Goal: Task Accomplishment & Management: Use online tool/utility

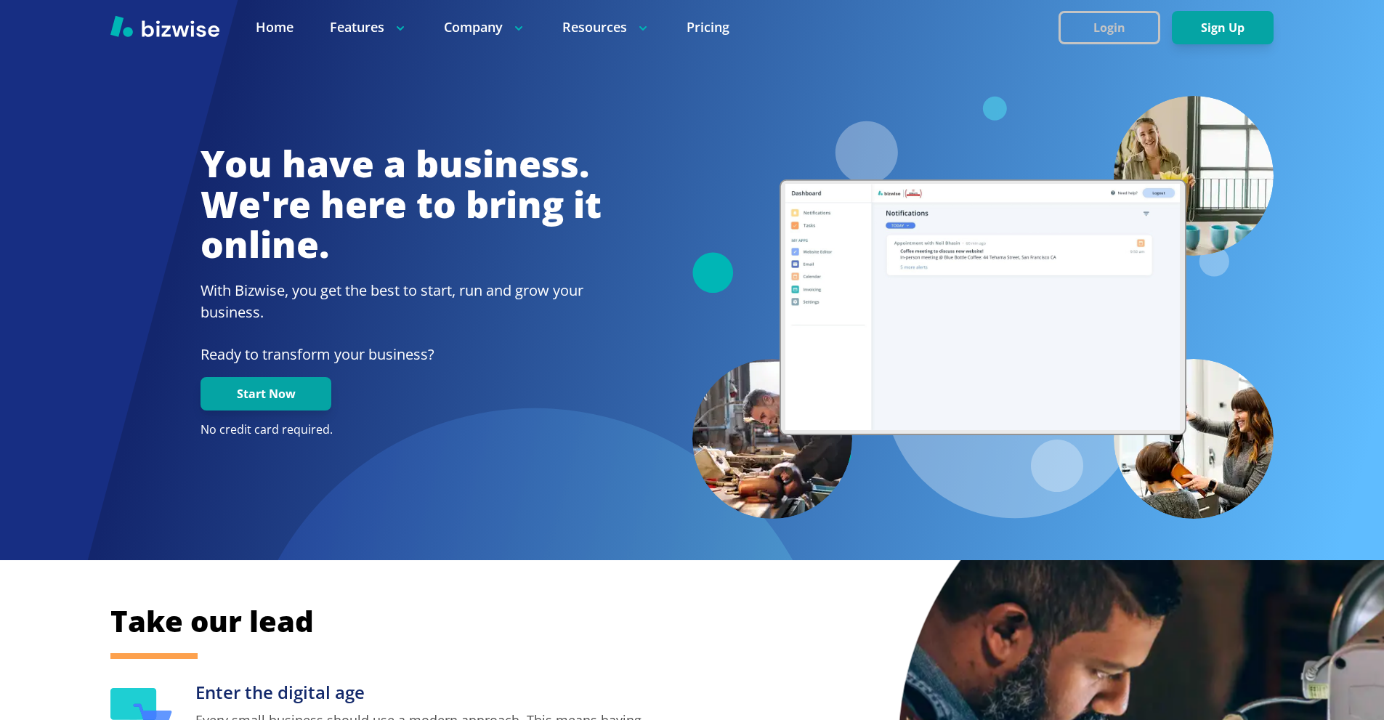
drag, startPoint x: 1057, startPoint y: 42, endPoint x: 1064, endPoint y: 36, distance: 9.3
click at [1060, 39] on div "Login Sign Up" at bounding box center [1165, 27] width 215 height 33
drag, startPoint x: 1078, startPoint y: 23, endPoint x: 1062, endPoint y: 34, distance: 19.3
click at [1078, 23] on button "Login" at bounding box center [1109, 27] width 102 height 33
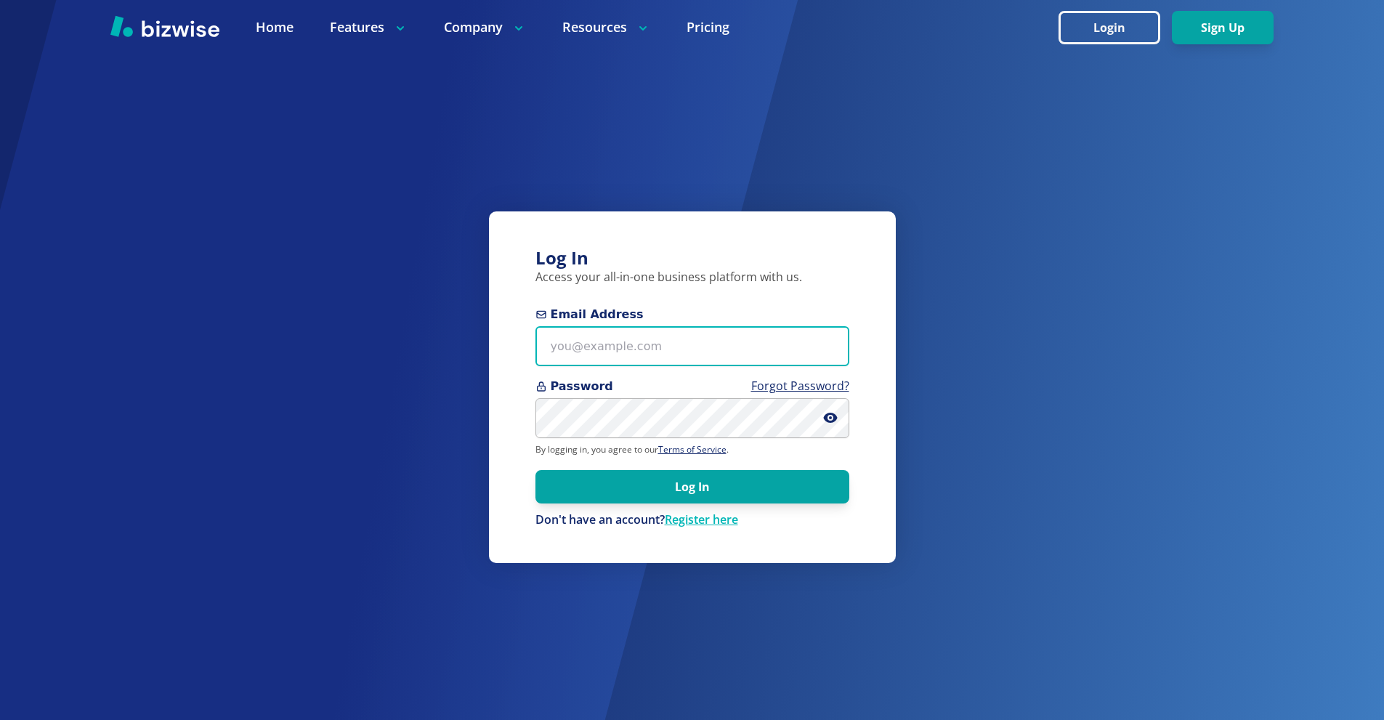
click at [660, 354] on input "Email Address" at bounding box center [692, 346] width 314 height 40
paste input "markpassi@gmail.com"
type input "markpassi@gmail.com"
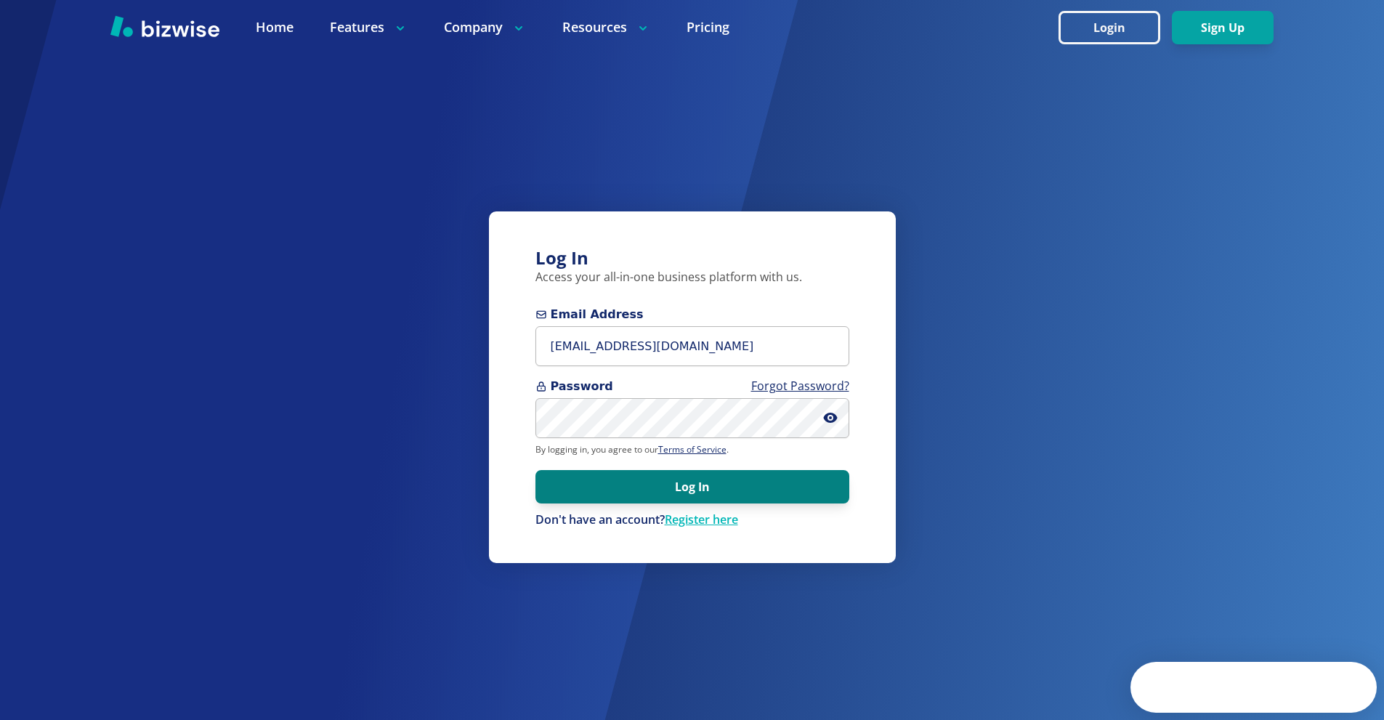
click at [665, 478] on button "Log In" at bounding box center [692, 486] width 314 height 33
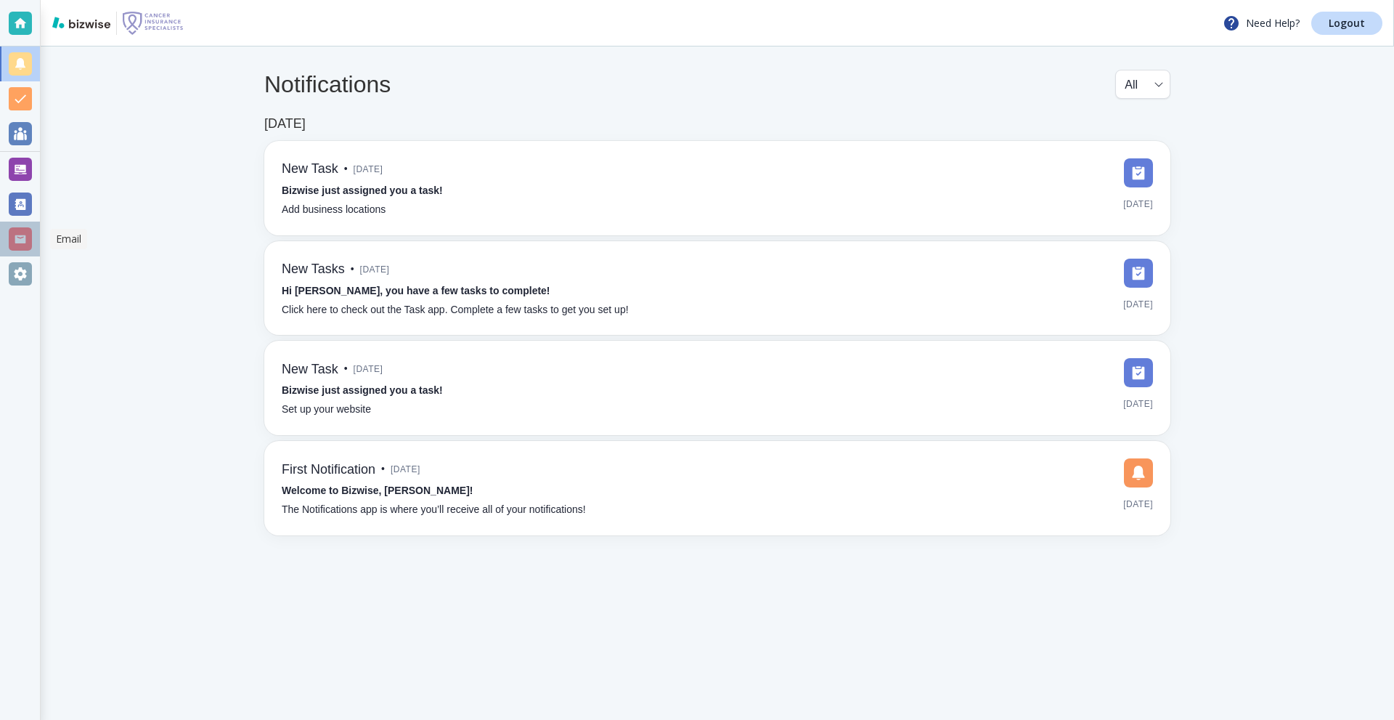
click at [20, 233] on div at bounding box center [20, 238] width 23 height 23
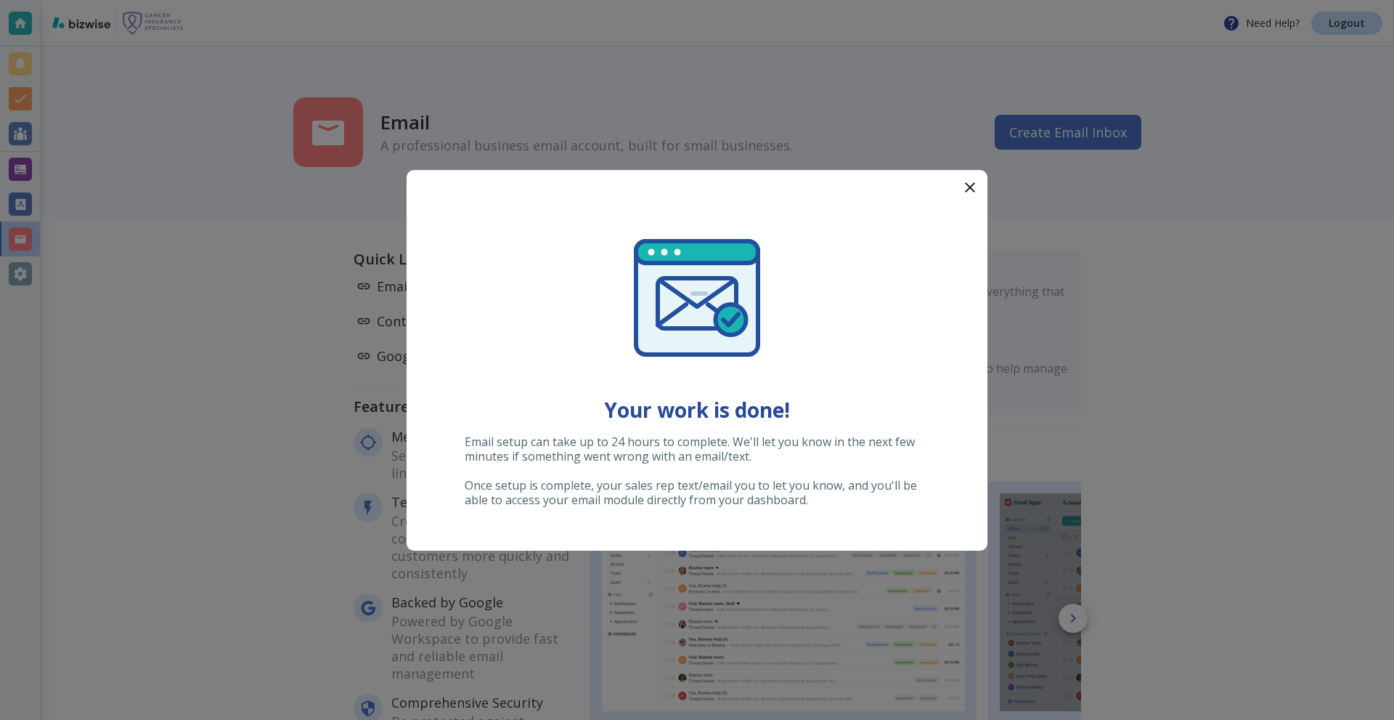
click at [969, 192] on icon "button" at bounding box center [970, 187] width 17 height 17
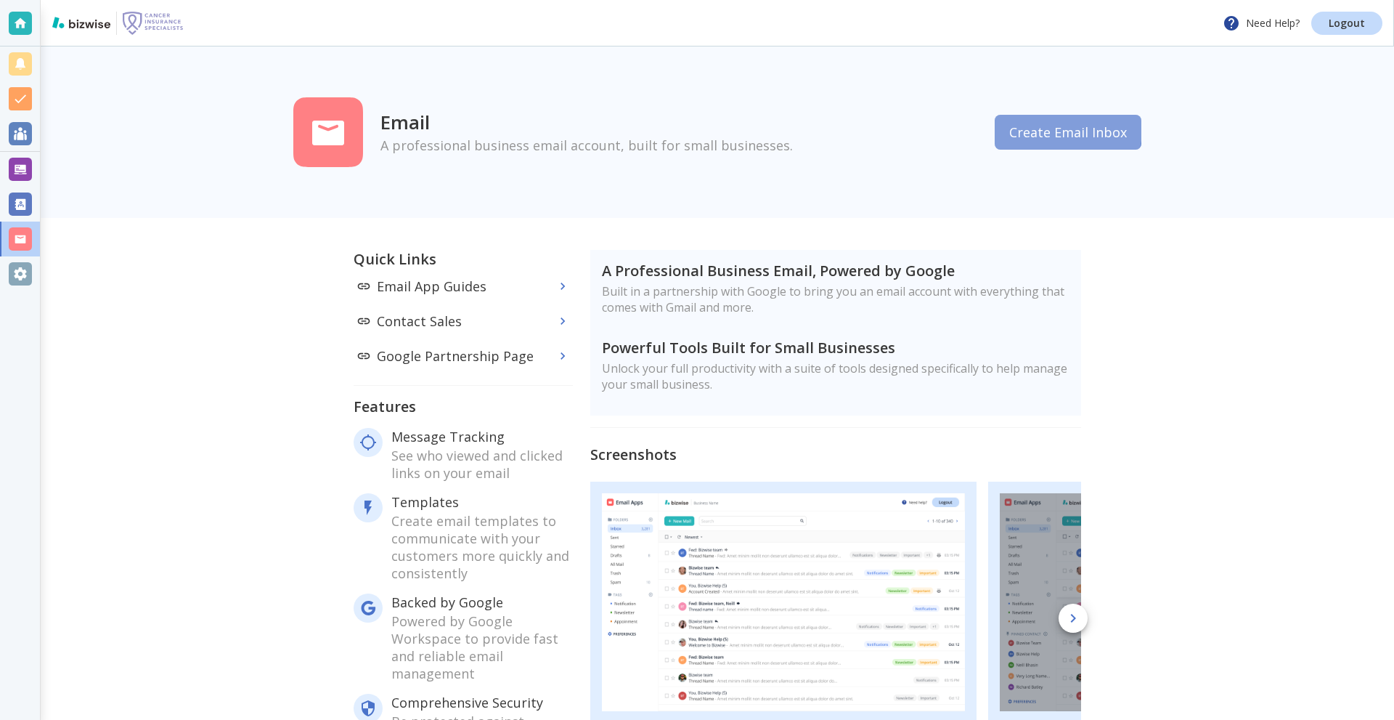
click at [1062, 130] on button "Create Email Inbox" at bounding box center [1068, 132] width 147 height 35
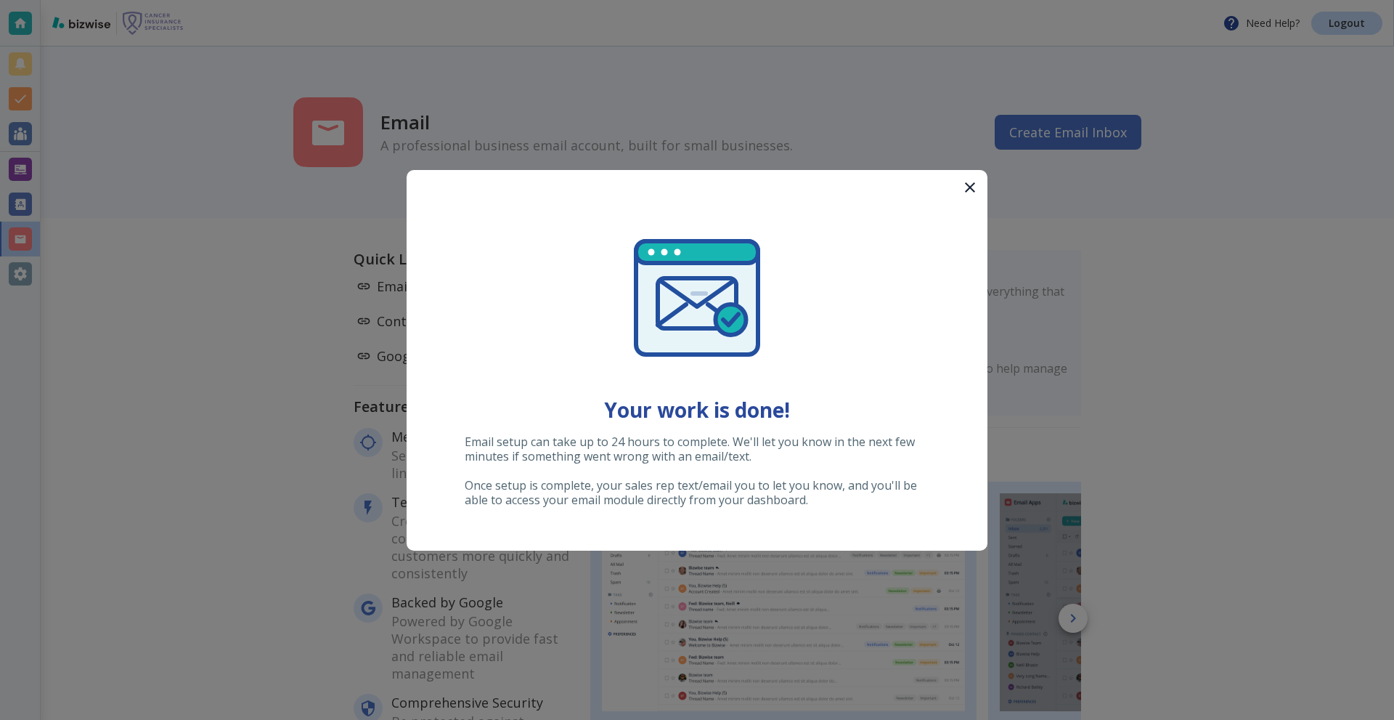
click at [962, 198] on button "button" at bounding box center [970, 187] width 35 height 35
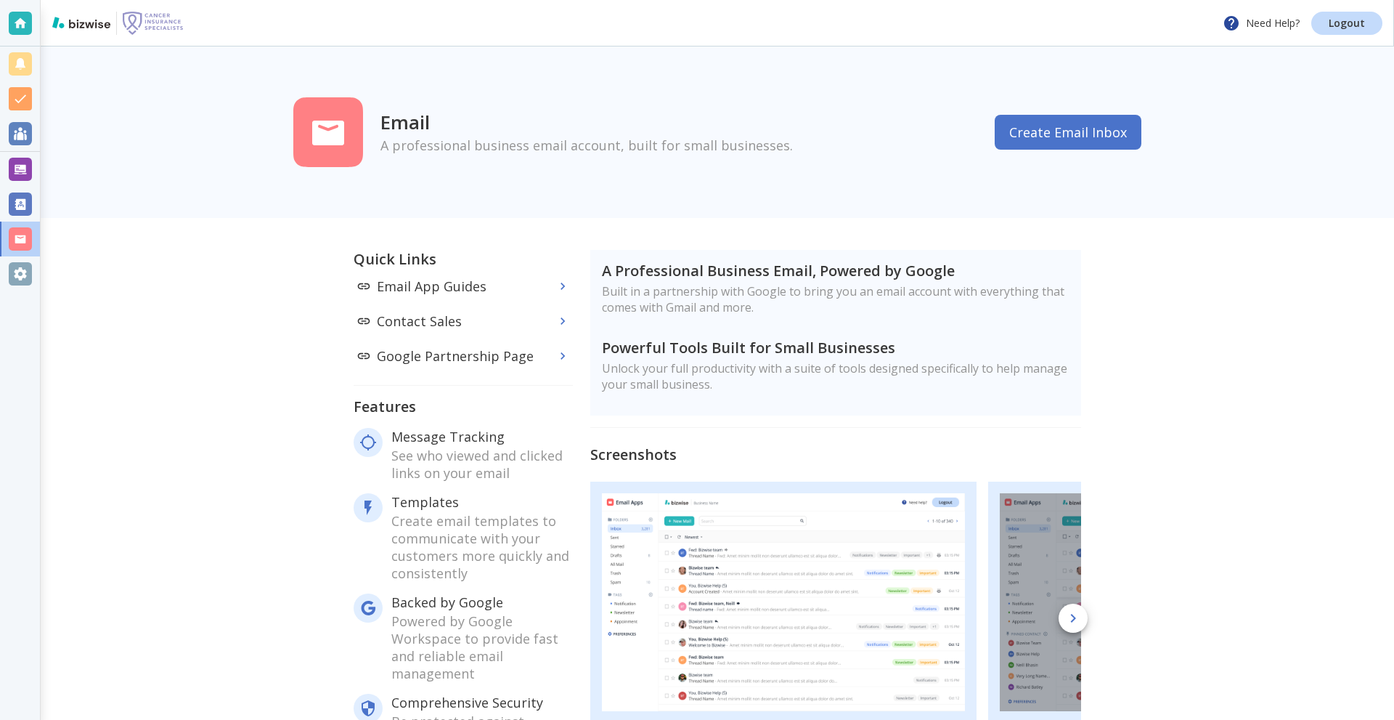
click at [1082, 118] on button "Create Email Inbox" at bounding box center [1068, 132] width 147 height 35
click at [20, 68] on div at bounding box center [20, 63] width 23 height 23
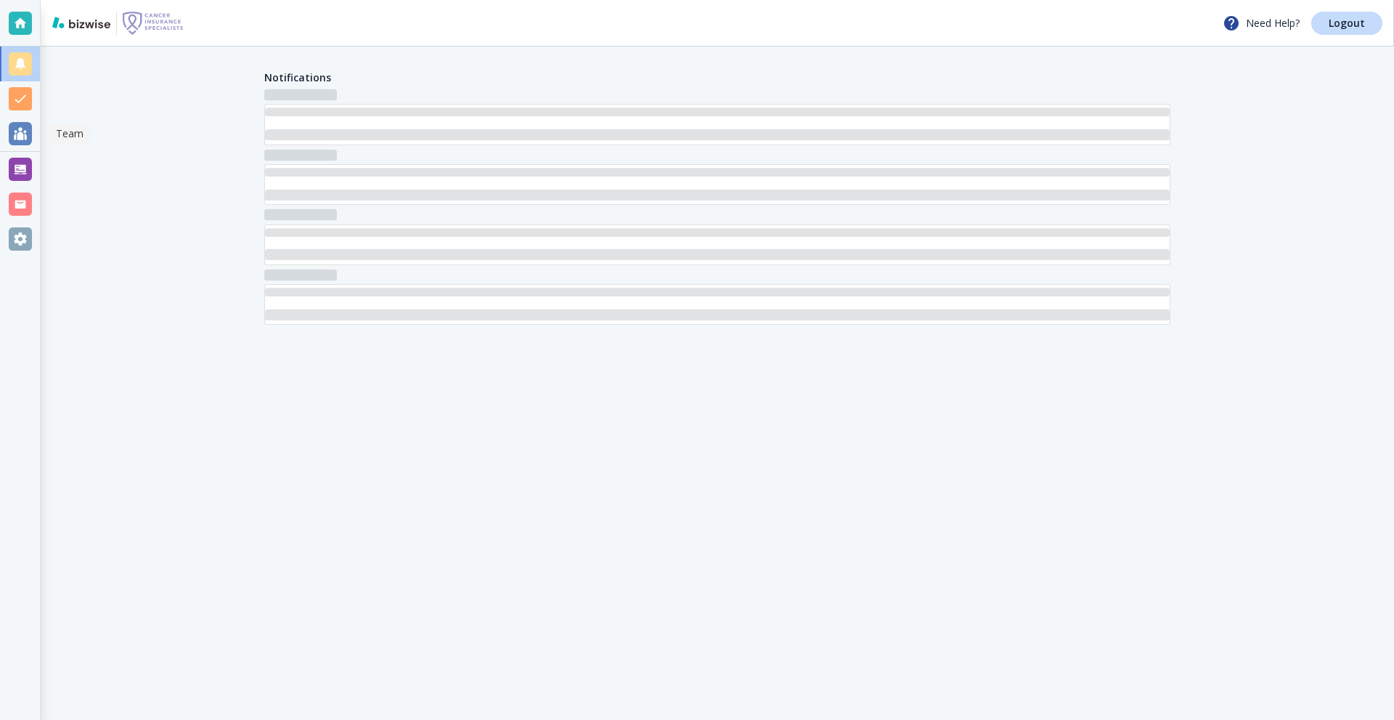
click at [23, 139] on div at bounding box center [20, 133] width 23 height 23
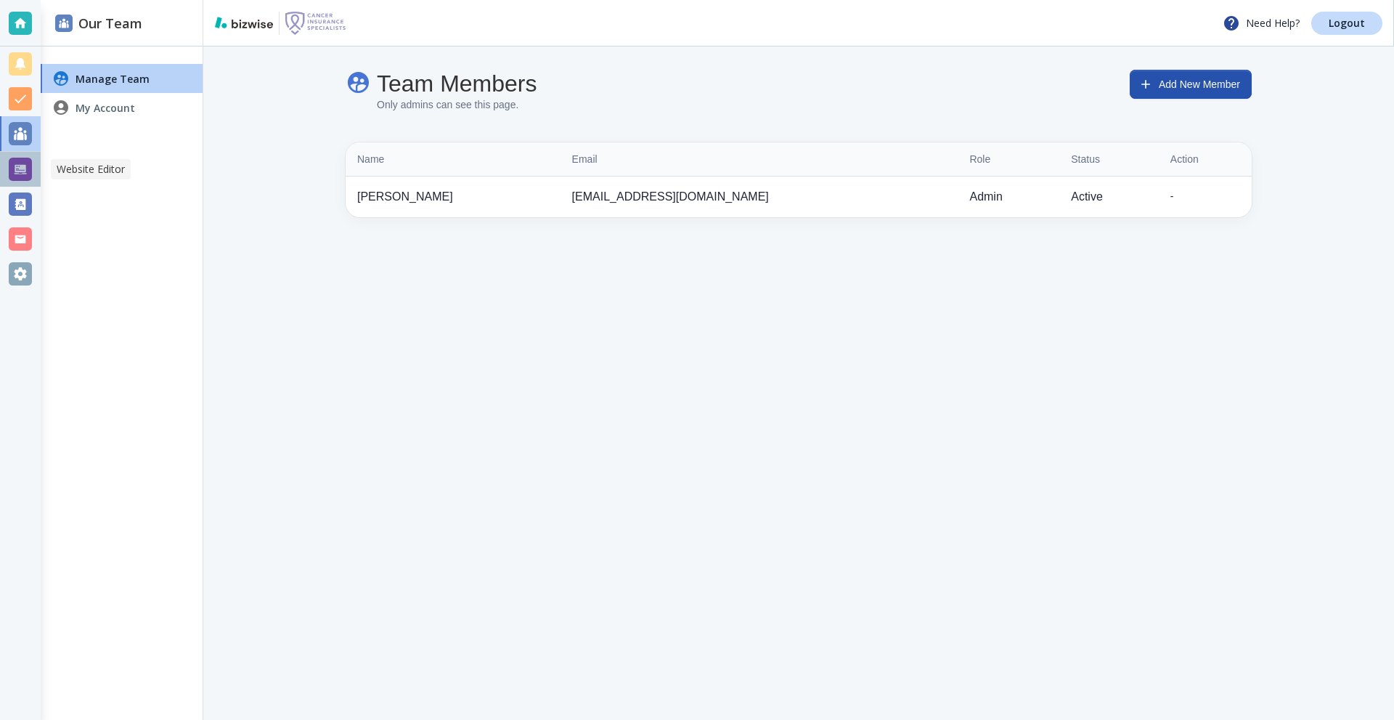
click at [24, 176] on div at bounding box center [20, 169] width 23 height 23
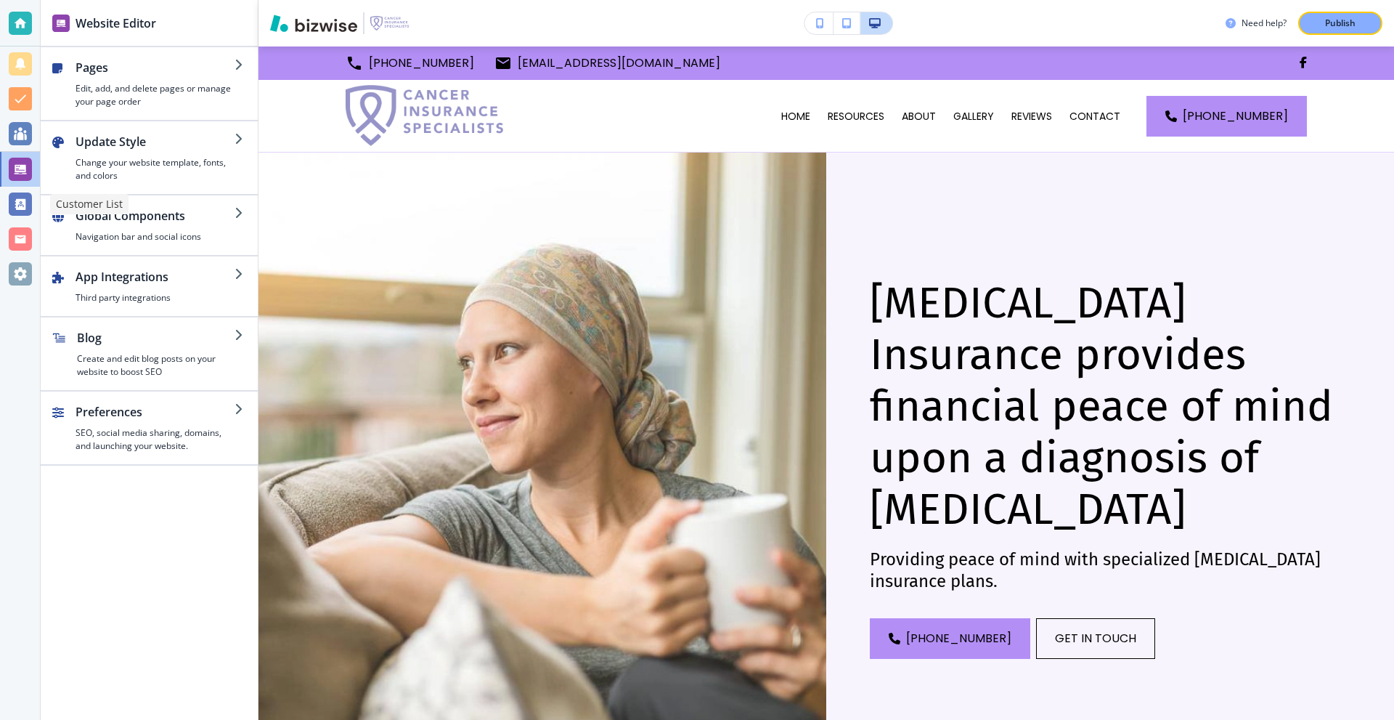
click at [20, 210] on div at bounding box center [20, 203] width 23 height 23
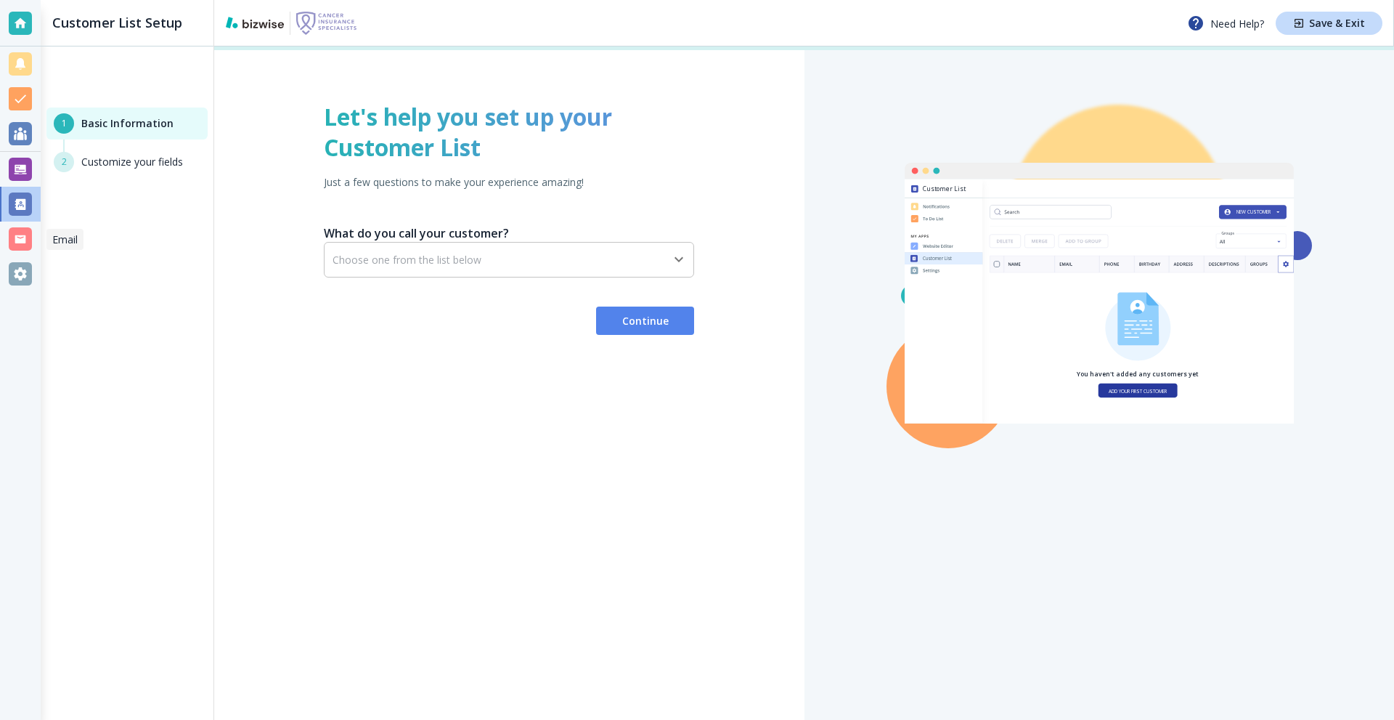
click at [23, 234] on div at bounding box center [20, 238] width 23 height 23
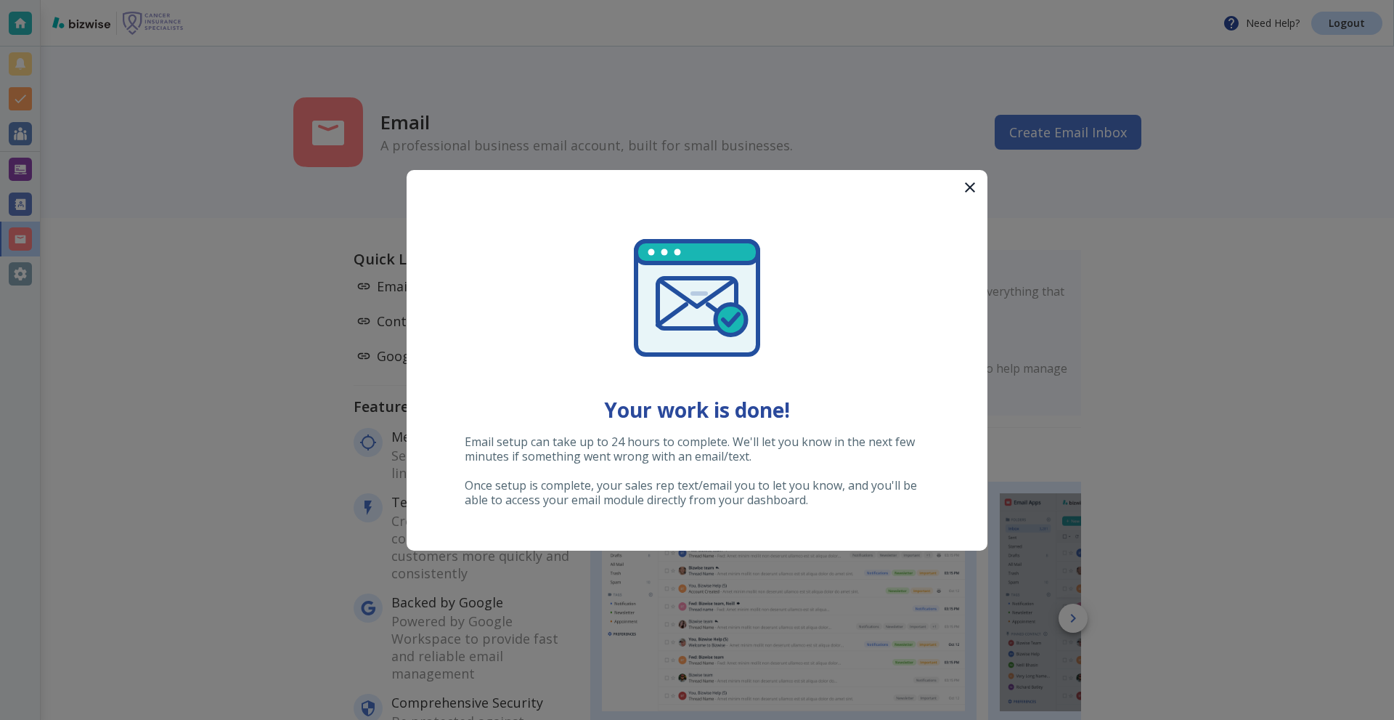
click at [975, 183] on icon "button" at bounding box center [970, 187] width 17 height 17
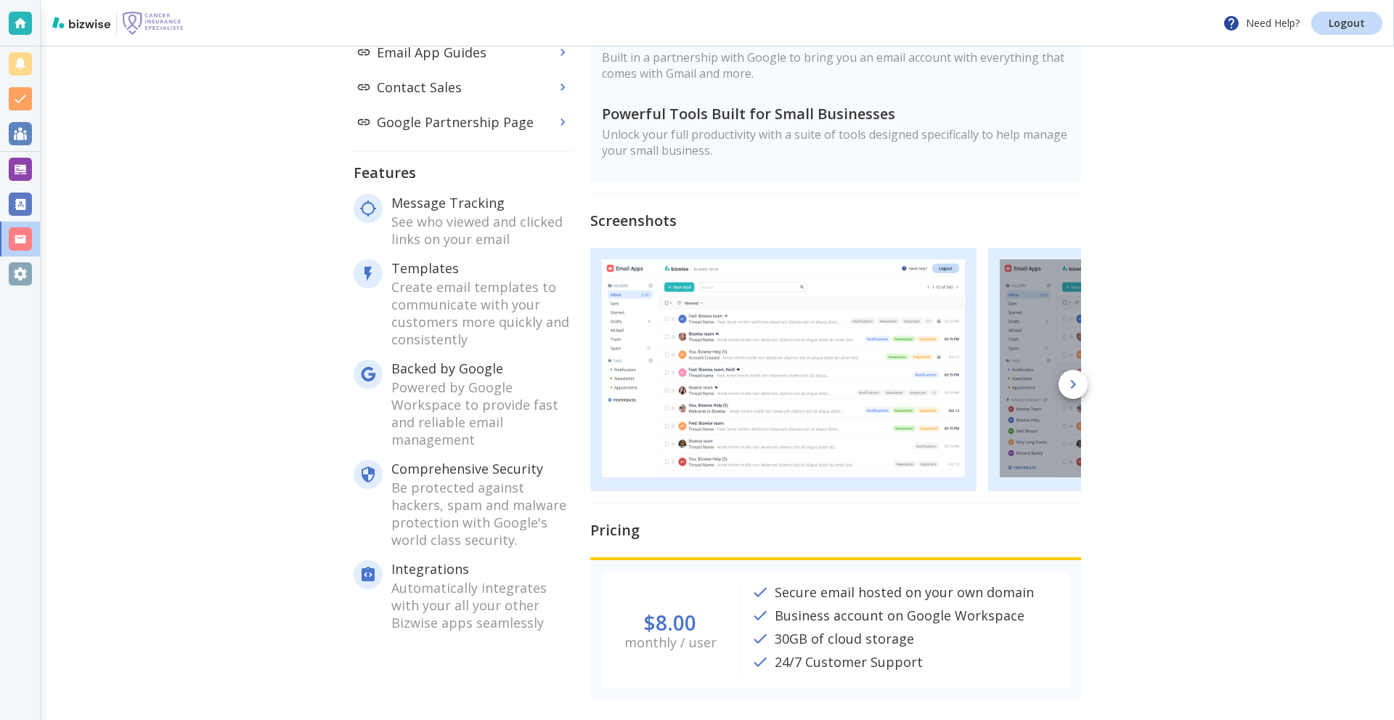
scroll to position [245, 0]
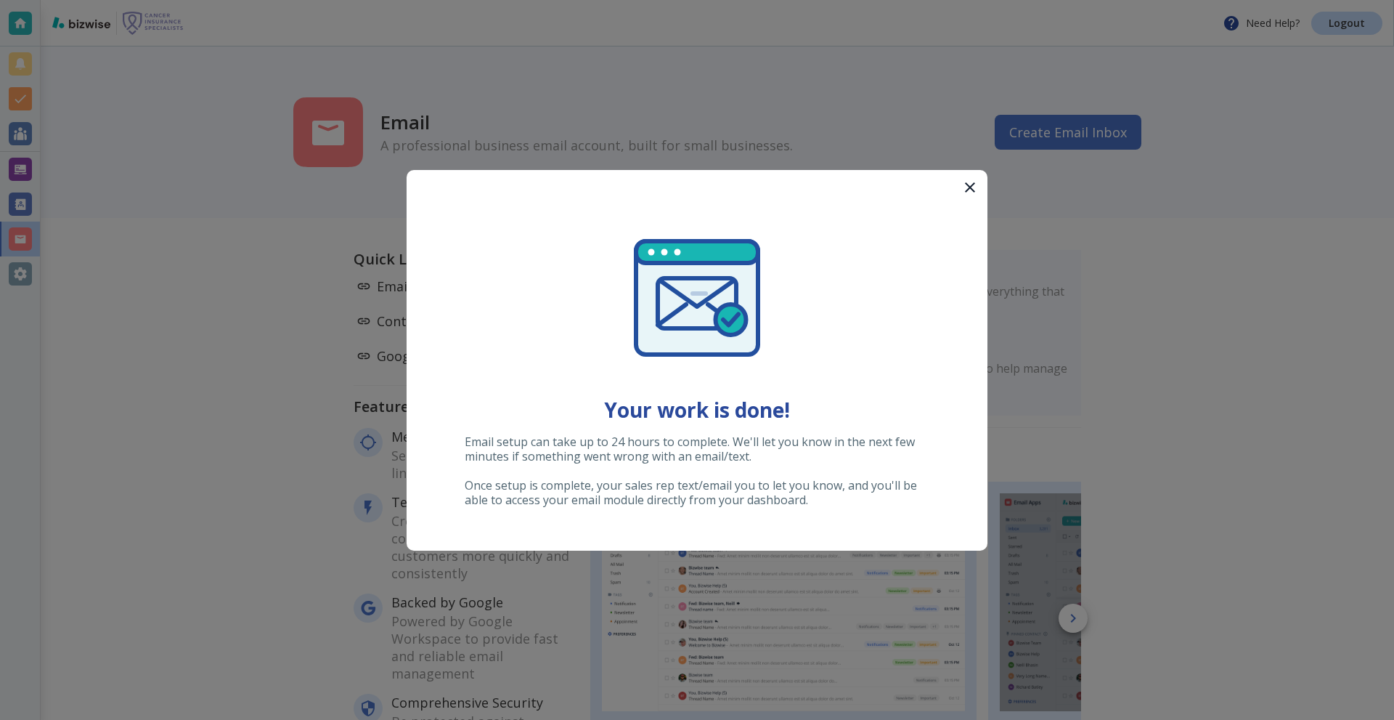
click at [963, 184] on icon "button" at bounding box center [970, 187] width 17 height 17
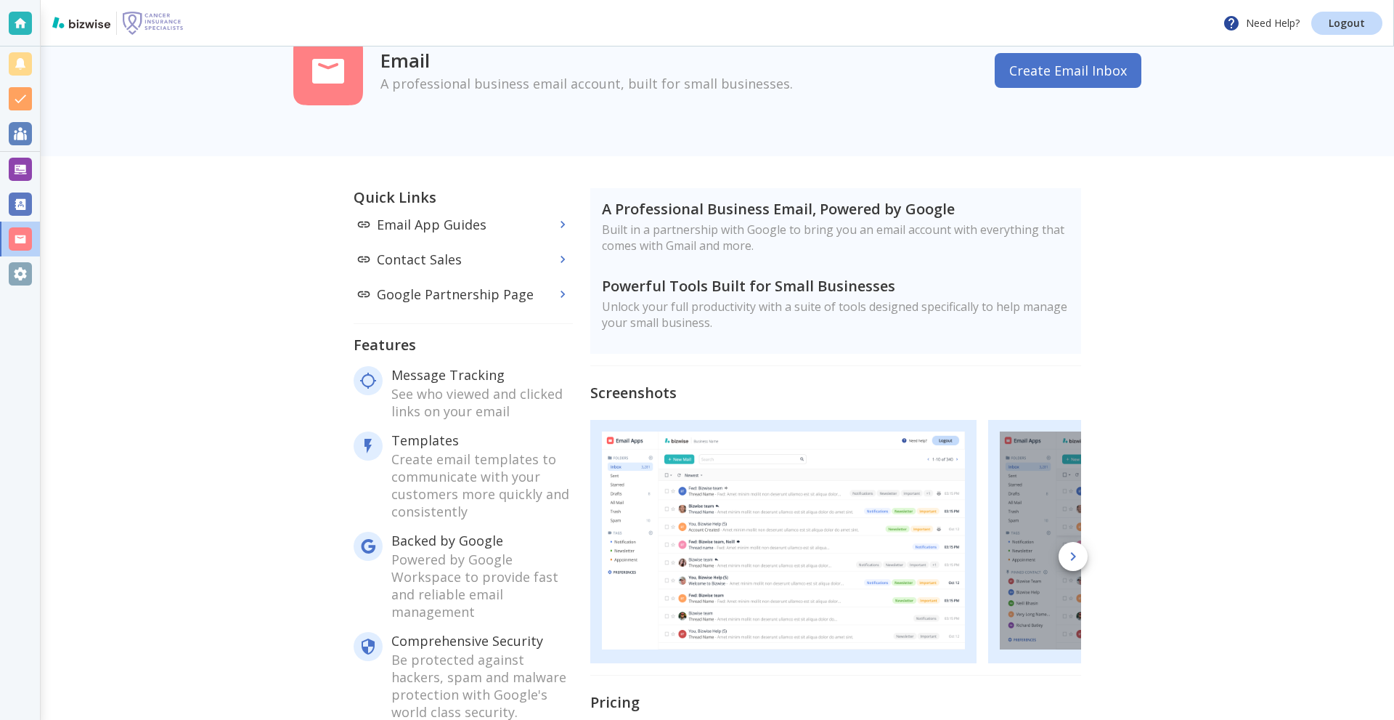
scroll to position [73, 0]
